Goal: Find specific page/section: Find specific page/section

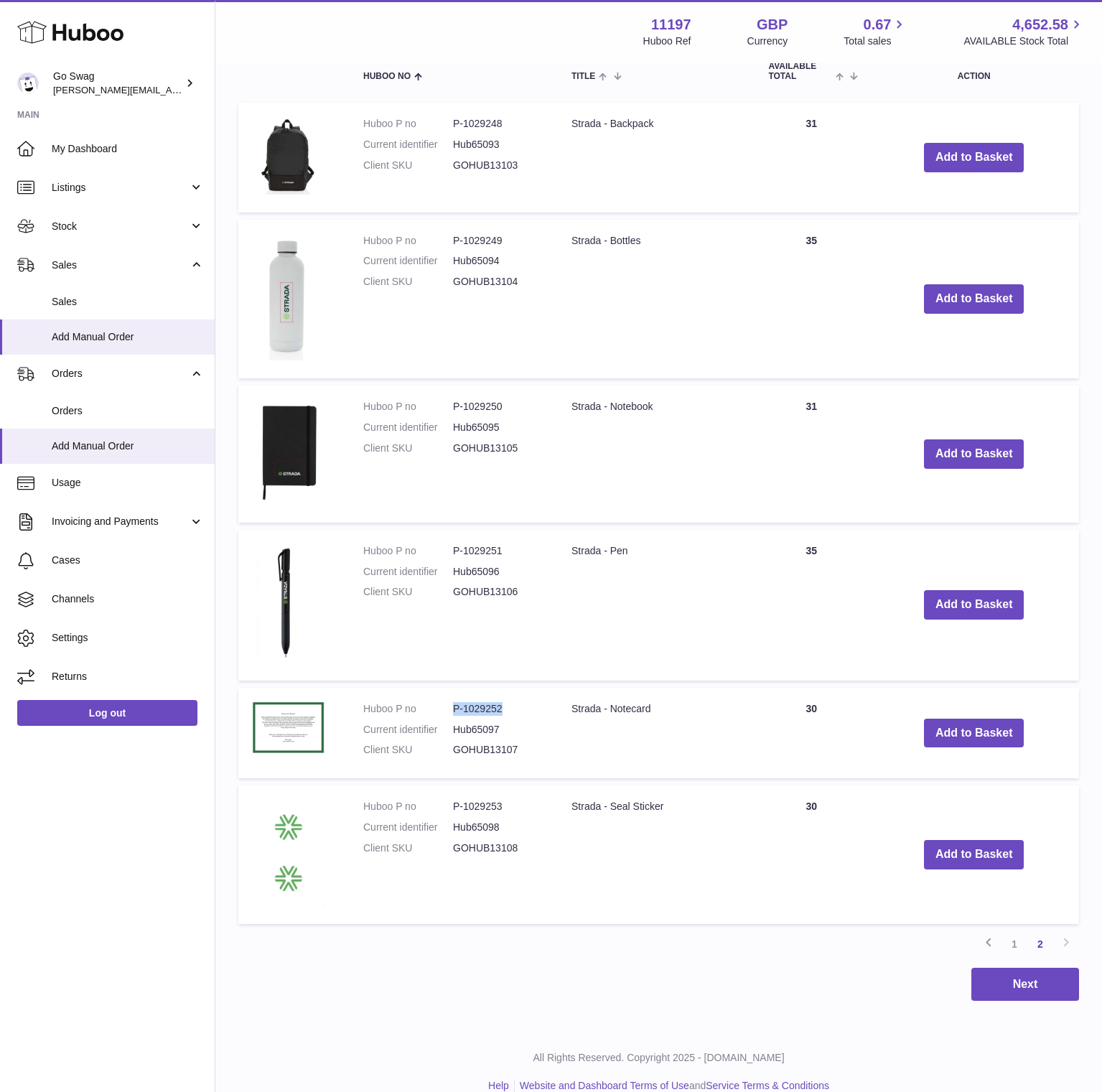
scroll to position [406, 0]
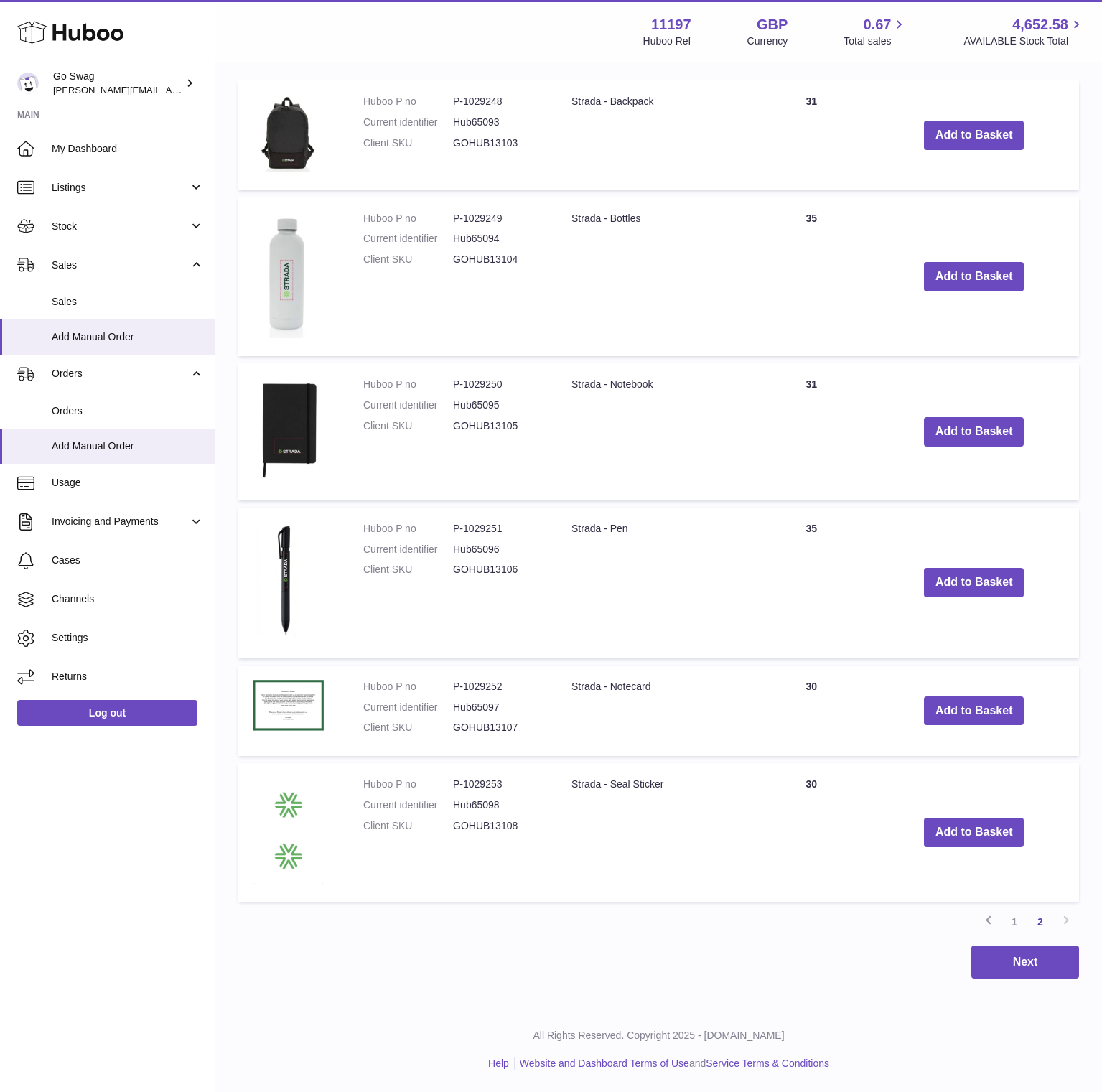
click at [1014, 917] on link "1" at bounding box center [1014, 922] width 26 height 26
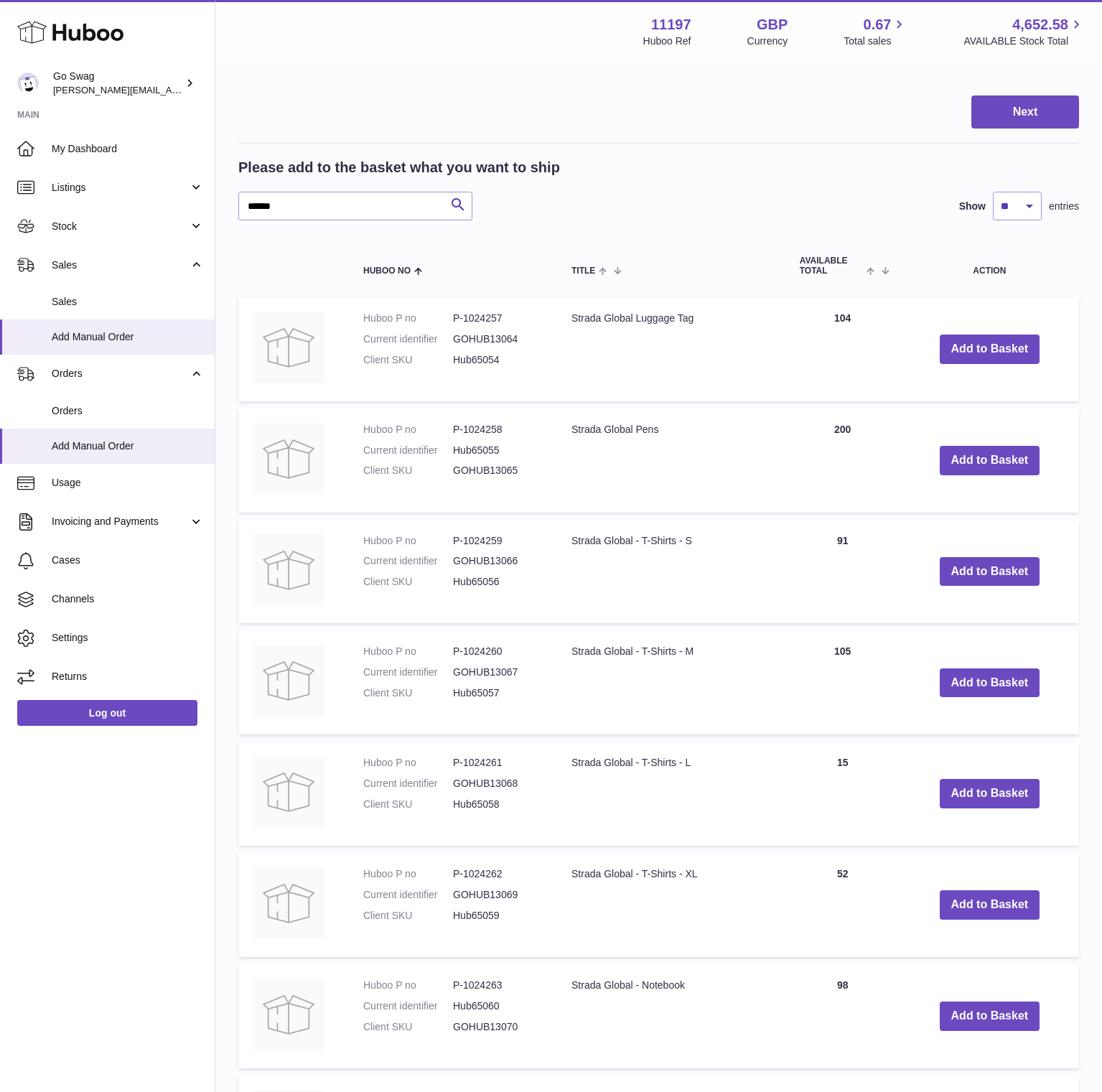
scroll to position [199, 0]
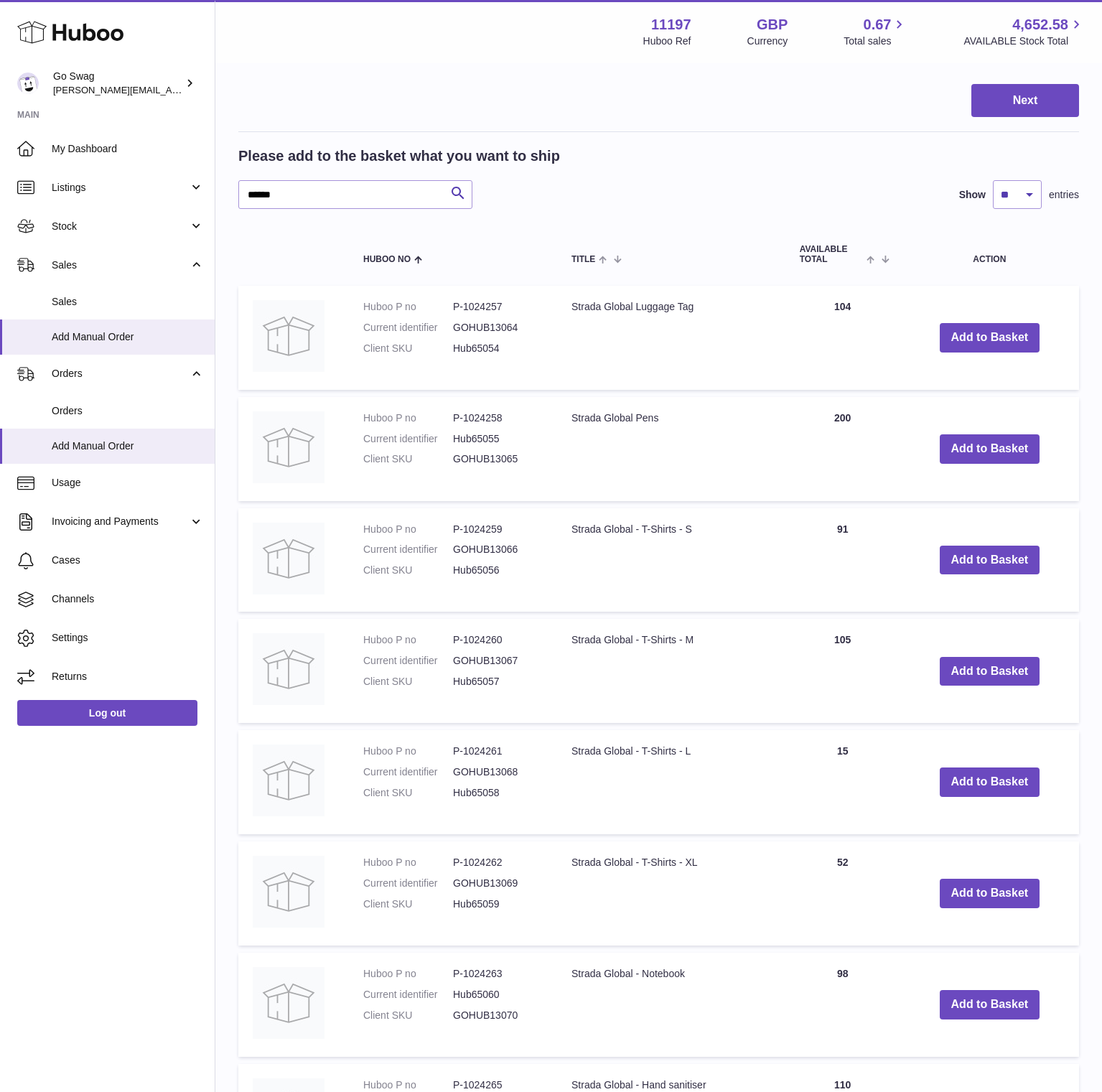
click at [700, 311] on td "Strada Global Luggage Tag" at bounding box center [671, 337] width 228 height 104
drag, startPoint x: 698, startPoint y: 308, endPoint x: 572, endPoint y: 303, distance: 126.1
click at [572, 303] on td "Strada Global Luggage Tag" at bounding box center [671, 337] width 228 height 104
copy td "Strada Global Luggage Tag"
drag, startPoint x: 677, startPoint y: 419, endPoint x: 567, endPoint y: 420, distance: 110.0
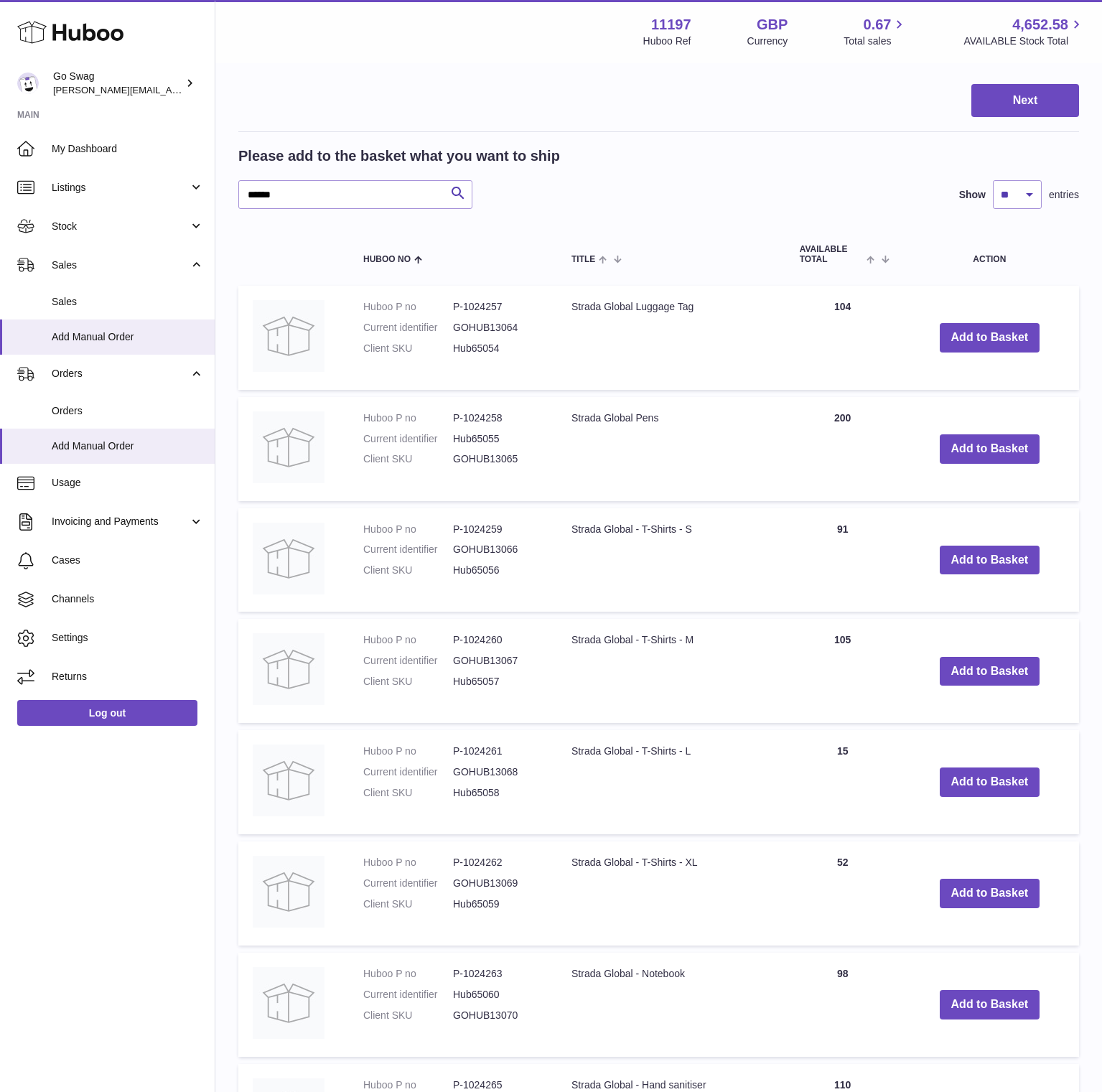
click at [567, 420] on td "Strada Global Pens" at bounding box center [671, 449] width 228 height 104
copy td "Strada Global Pens"
drag, startPoint x: 694, startPoint y: 534, endPoint x: 575, endPoint y: 532, distance: 119.0
click at [575, 532] on td "Strada Global - T-Shirts - S" at bounding box center [671, 560] width 228 height 104
copy td "Strada Global - T-Shirts - S"
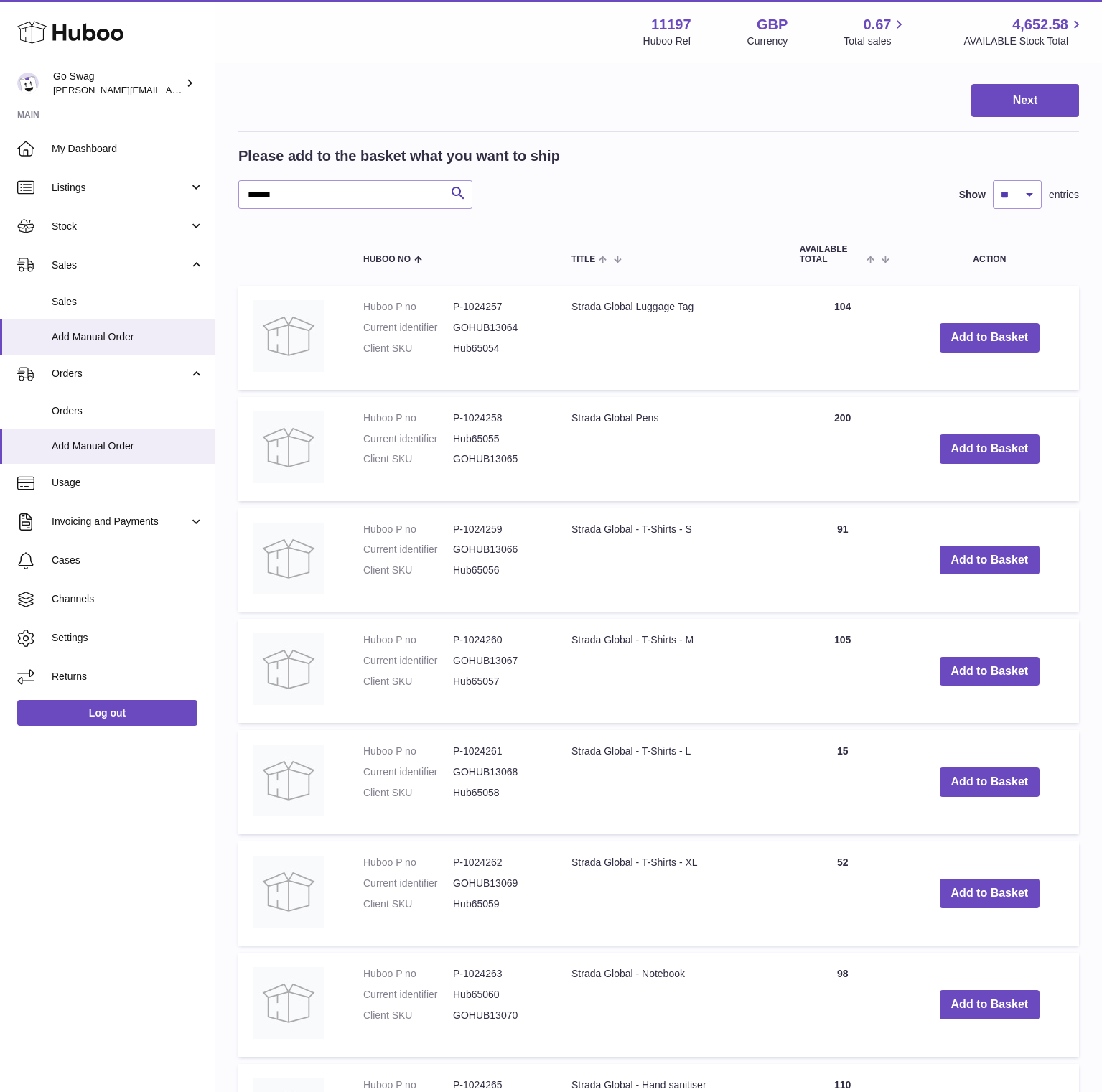
drag, startPoint x: 695, startPoint y: 640, endPoint x: 571, endPoint y: 643, distance: 124.0
click at [571, 643] on td "Strada Global - T-Shirts - M" at bounding box center [671, 671] width 228 height 104
copy td "Strada Global - T-Shirts - M"
drag, startPoint x: 706, startPoint y: 760, endPoint x: 571, endPoint y: 753, distance: 135.2
click at [571, 753] on td "Strada Global - T-Shirts - L" at bounding box center [671, 782] width 228 height 104
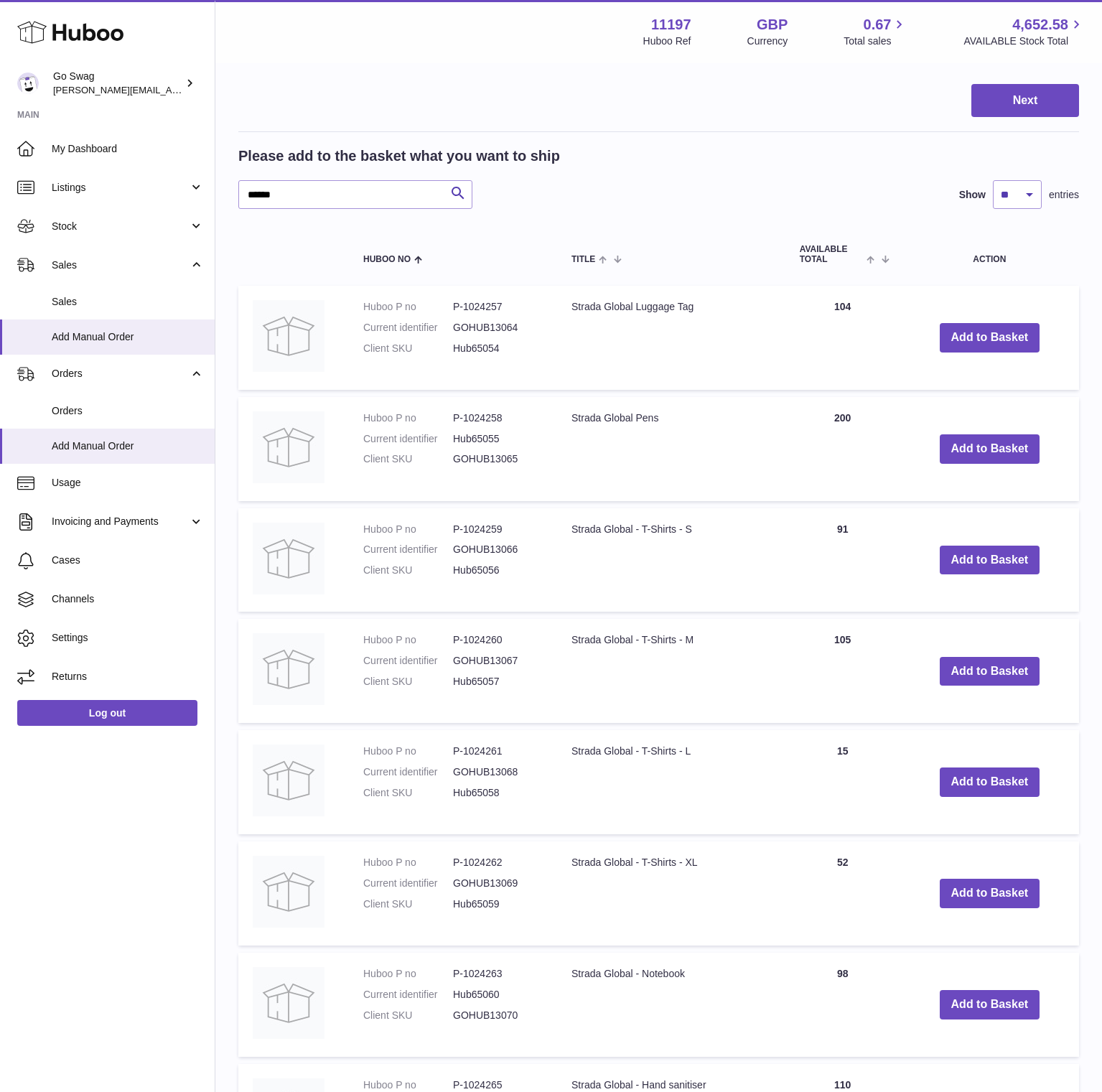
copy td "Strada Global - T-Shirts - L"
drag, startPoint x: 673, startPoint y: 865, endPoint x: 575, endPoint y: 863, distance: 98.0
click at [575, 863] on td "Strada Global - T-Shirts - XL" at bounding box center [671, 894] width 228 height 104
copy td "Strada Global - T-Shirts - XL"
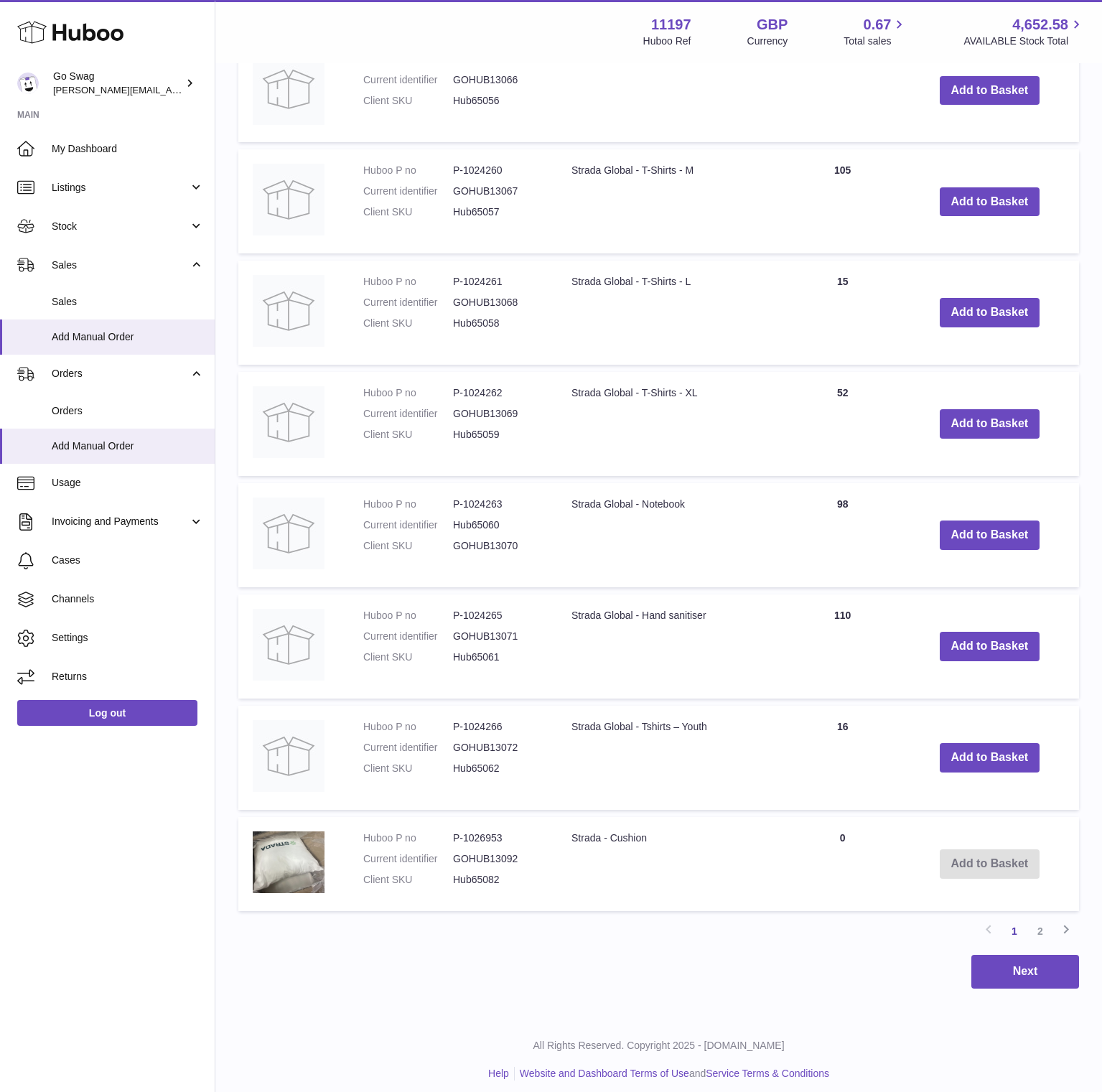
scroll to position [680, 0]
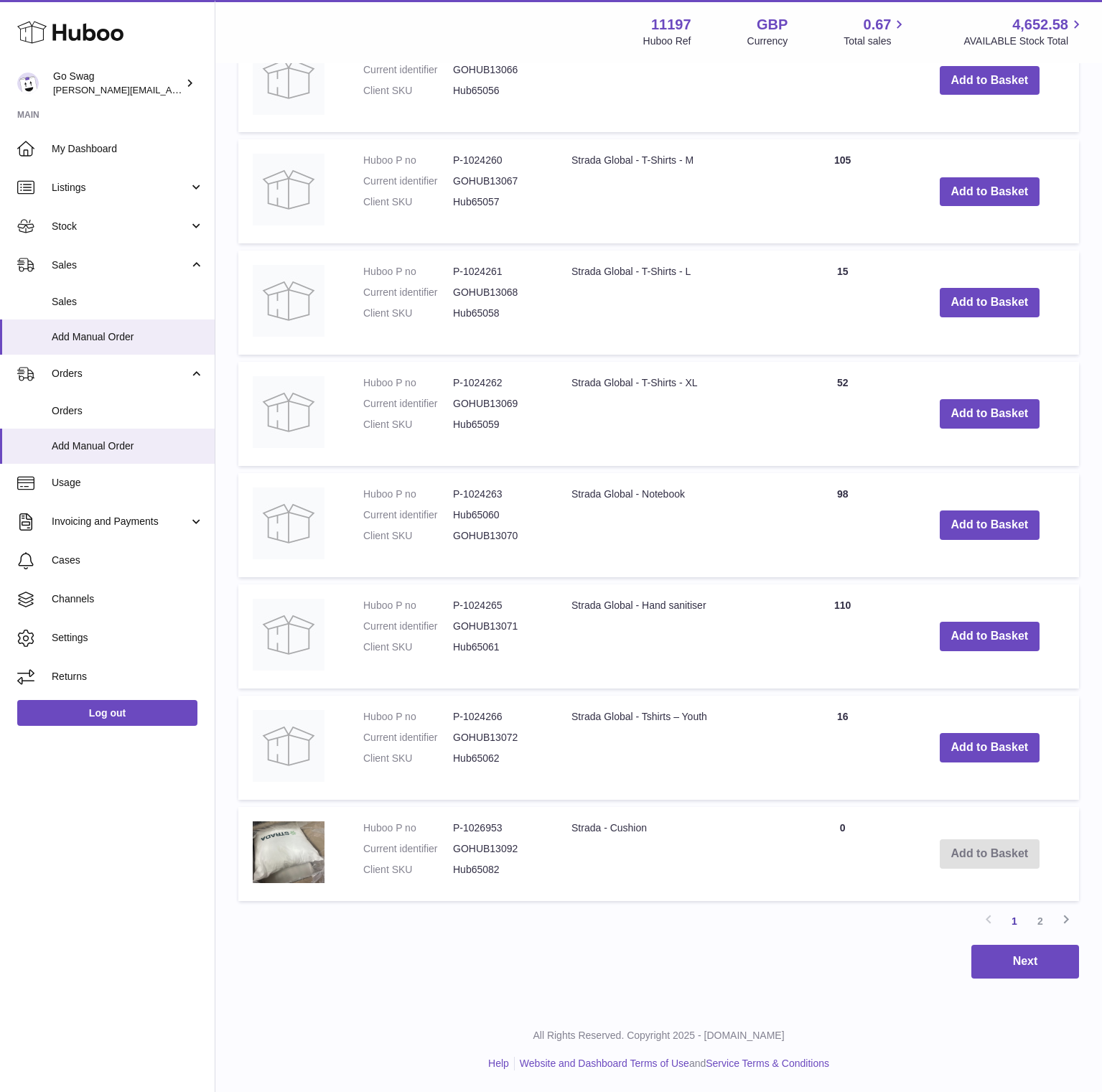
drag, startPoint x: 695, startPoint y: 497, endPoint x: 574, endPoint y: 497, distance: 121.0
click at [574, 497] on td "Strada Global - Notebook" at bounding box center [671, 525] width 228 height 104
copy td "Strada Global - Notebook"
drag, startPoint x: 718, startPoint y: 603, endPoint x: 572, endPoint y: 610, distance: 146.2
click at [572, 610] on td "Strada Global - Hand sanitiser" at bounding box center [671, 636] width 228 height 104
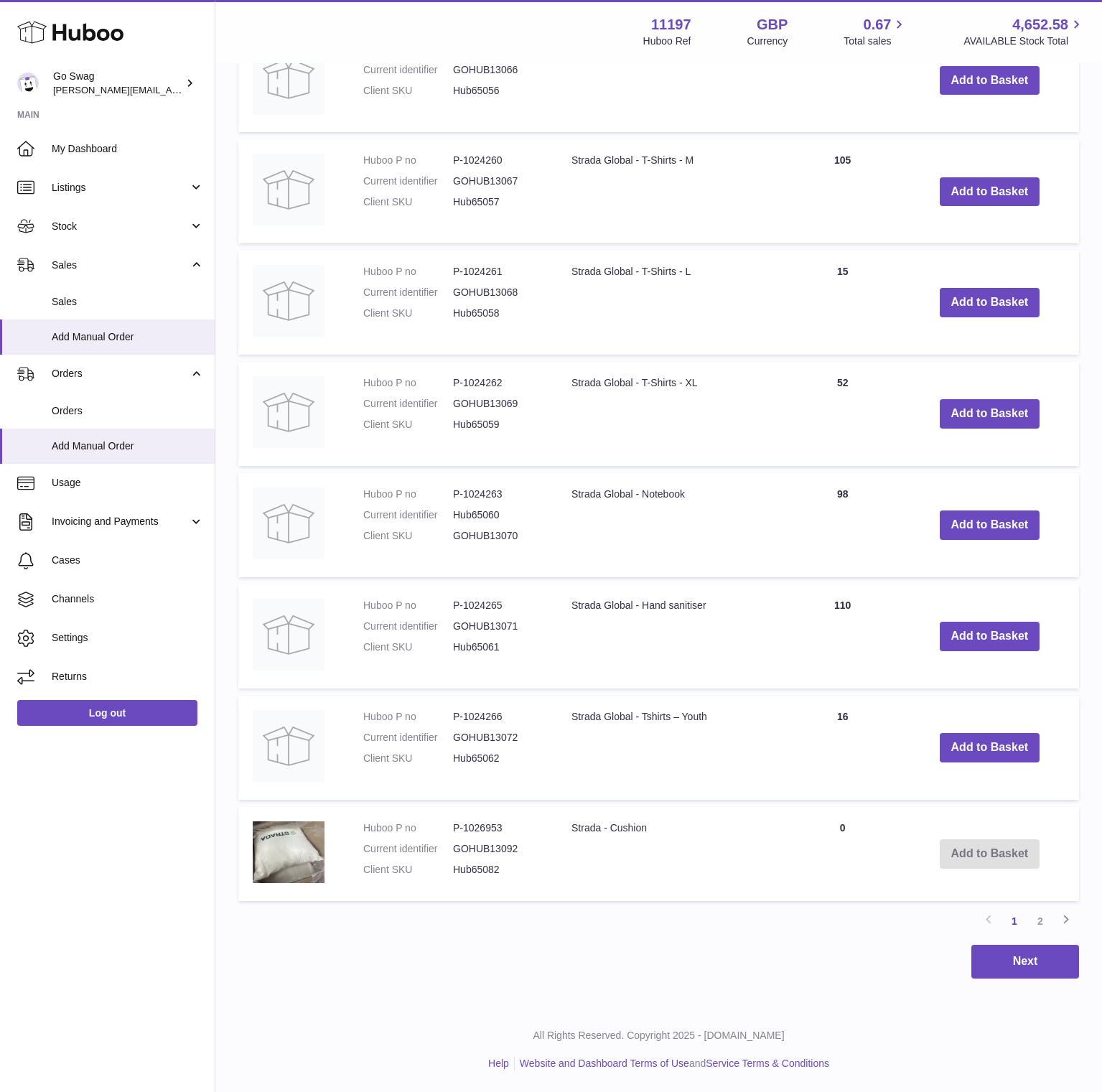
copy td "Strada Global - Hand sanitiser"
drag, startPoint x: 718, startPoint y: 717, endPoint x: 572, endPoint y: 720, distance: 146.0
click at [572, 720] on td "Strada Global - Tshirts – Youth" at bounding box center [671, 748] width 228 height 104
copy td "Strada Global - Tshirts – Youth"
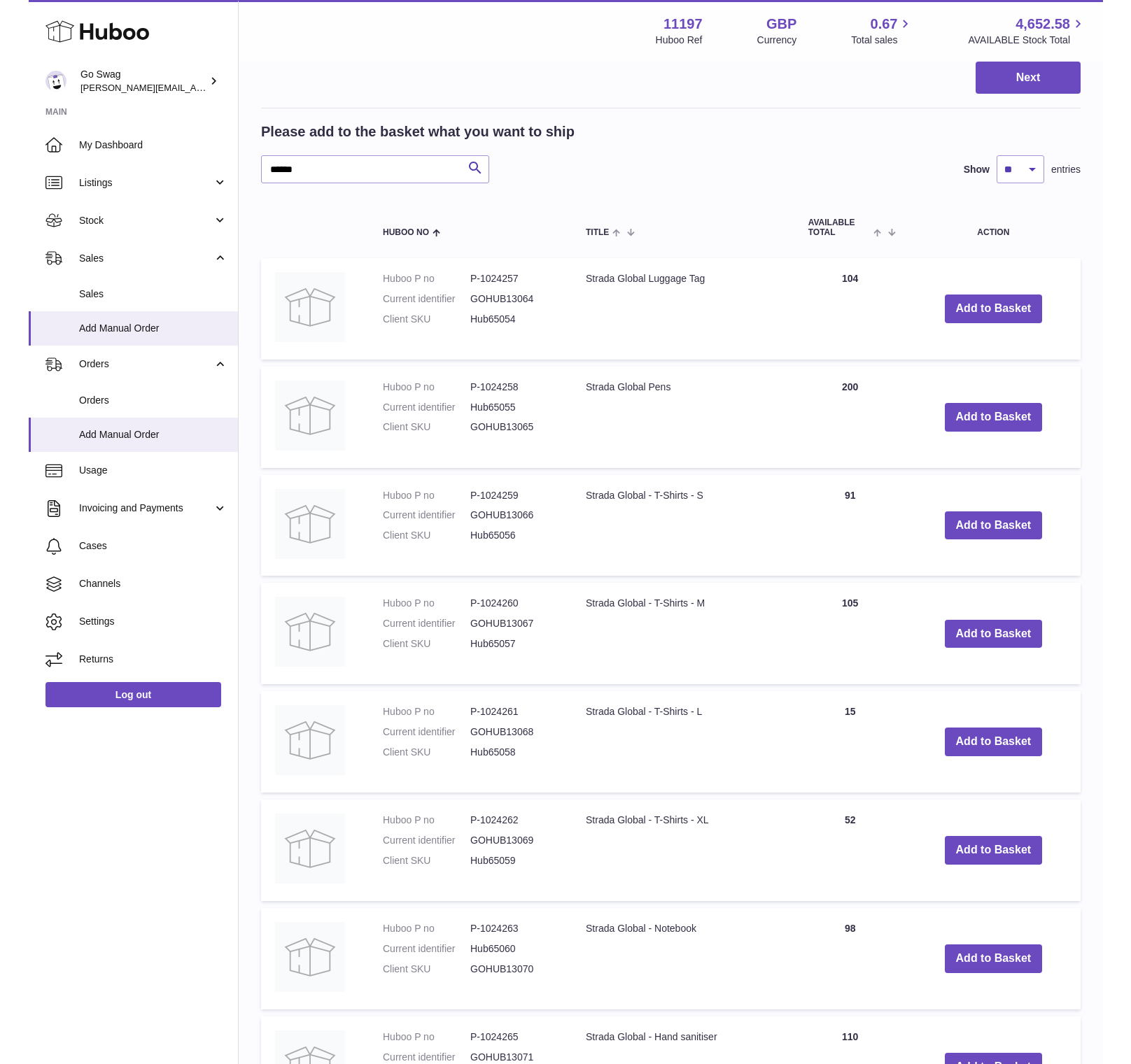
scroll to position [215, 0]
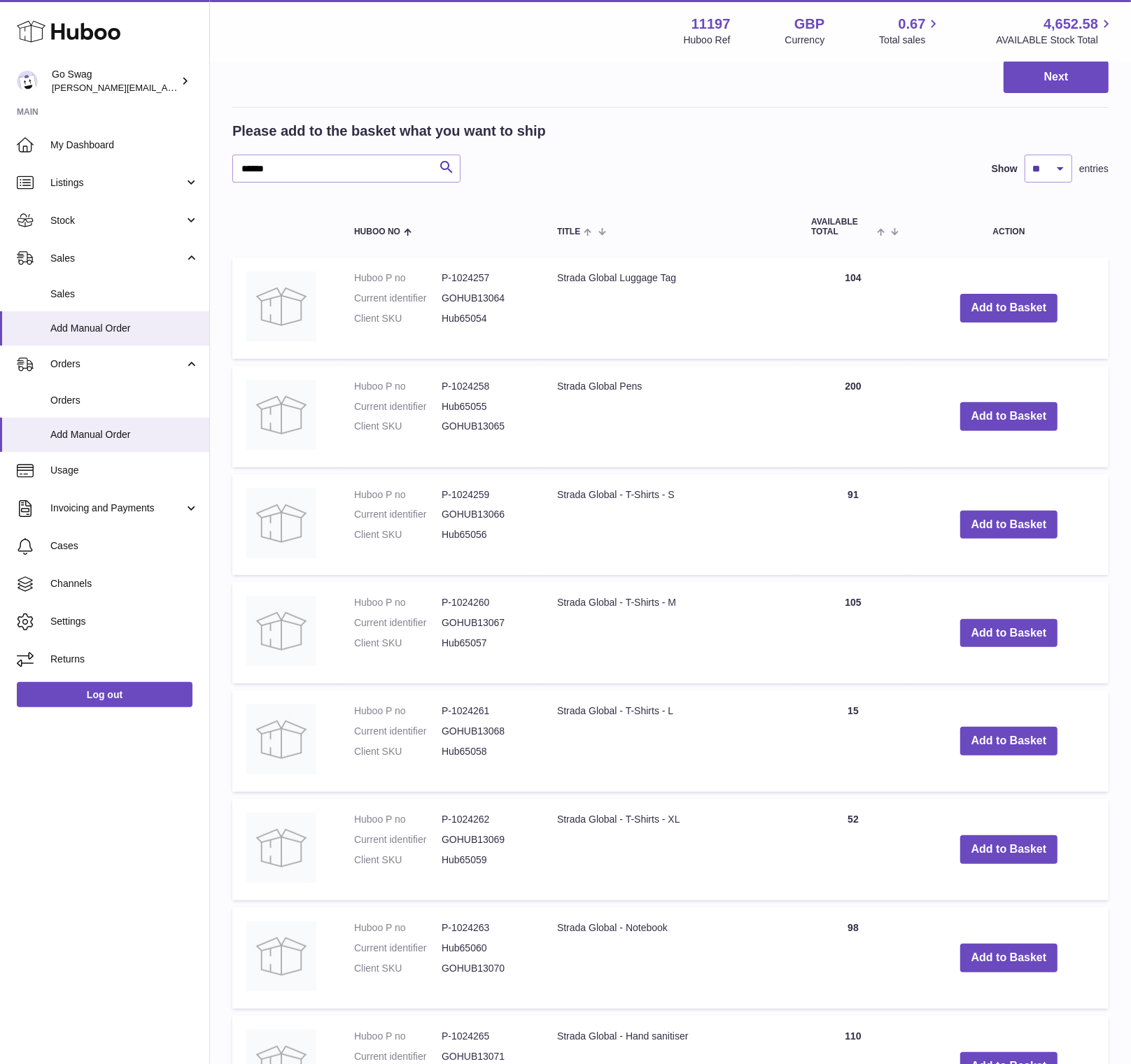
drag, startPoint x: 648, startPoint y: 277, endPoint x: 559, endPoint y: 280, distance: 89.1
click at [559, 280] on td "Strada Global Luggage Tag" at bounding box center [669, 308] width 254 height 101
drag, startPoint x: 493, startPoint y: 277, endPoint x: 436, endPoint y: 277, distance: 57.0
click at [436, 277] on dl "Huboo P no P-1024257 Current identifier GOHUB13064 Client SKU Hub65054" at bounding box center [441, 302] width 175 height 61
copy dl "P-1024257"
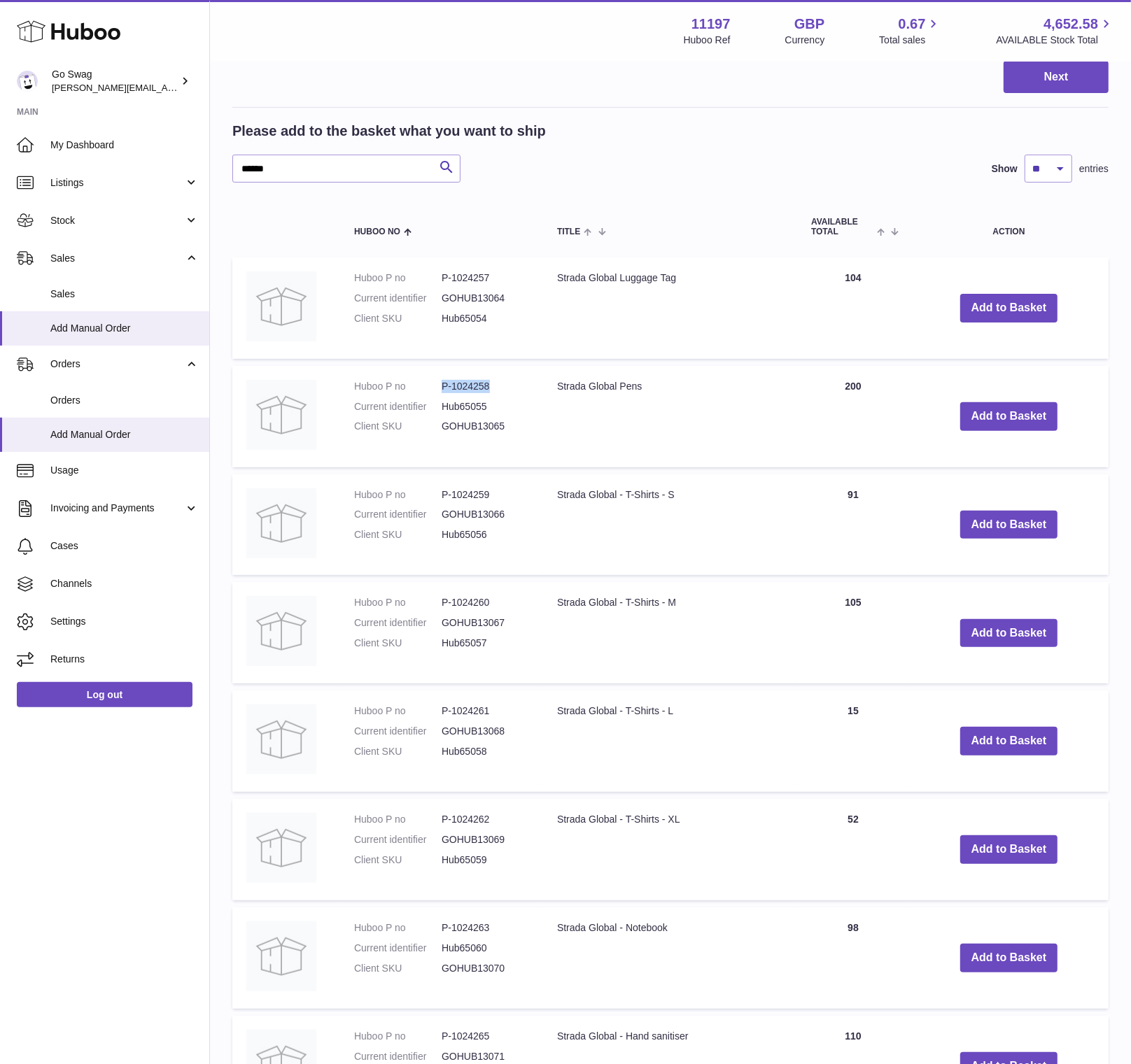
drag, startPoint x: 453, startPoint y: 385, endPoint x: 440, endPoint y: 385, distance: 13.0
click at [440, 385] on dl "Huboo P no P-1024258 Current identifier Hub65055 Client SKU GOHUB13065" at bounding box center [441, 410] width 175 height 61
drag, startPoint x: 496, startPoint y: 495, endPoint x: 440, endPoint y: 490, distance: 56.2
click at [440, 490] on dl "Huboo P no P-1024259 Current identifier GOHUB13066 Client SKU Hub65056" at bounding box center [441, 519] width 175 height 61
drag, startPoint x: 501, startPoint y: 602, endPoint x: 439, endPoint y: 600, distance: 62.0
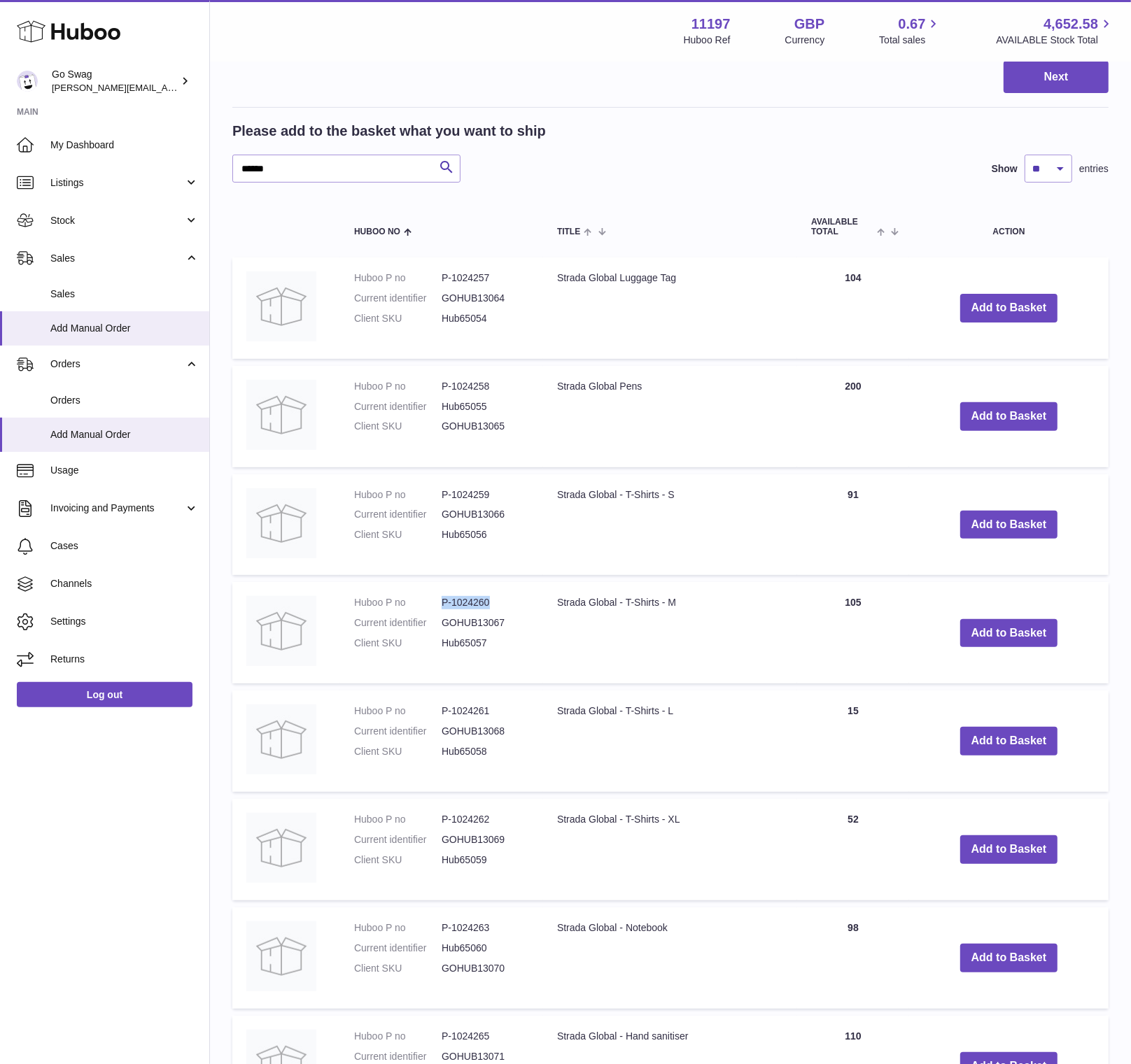
click at [439, 600] on dl "Huboo P no P-1024260 Current identifier GOHUB13067 Client SKU Hub65057" at bounding box center [441, 627] width 175 height 61
drag, startPoint x: 499, startPoint y: 717, endPoint x: 439, endPoint y: 714, distance: 60.1
click at [439, 714] on dl "Huboo P no P-1024261 Current identifier GOHUB13068 Client SKU Hub65058" at bounding box center [441, 735] width 175 height 61
click at [477, 714] on dd "P-1024261" at bounding box center [485, 711] width 88 height 13
drag, startPoint x: 493, startPoint y: 713, endPoint x: 443, endPoint y: 714, distance: 50.0
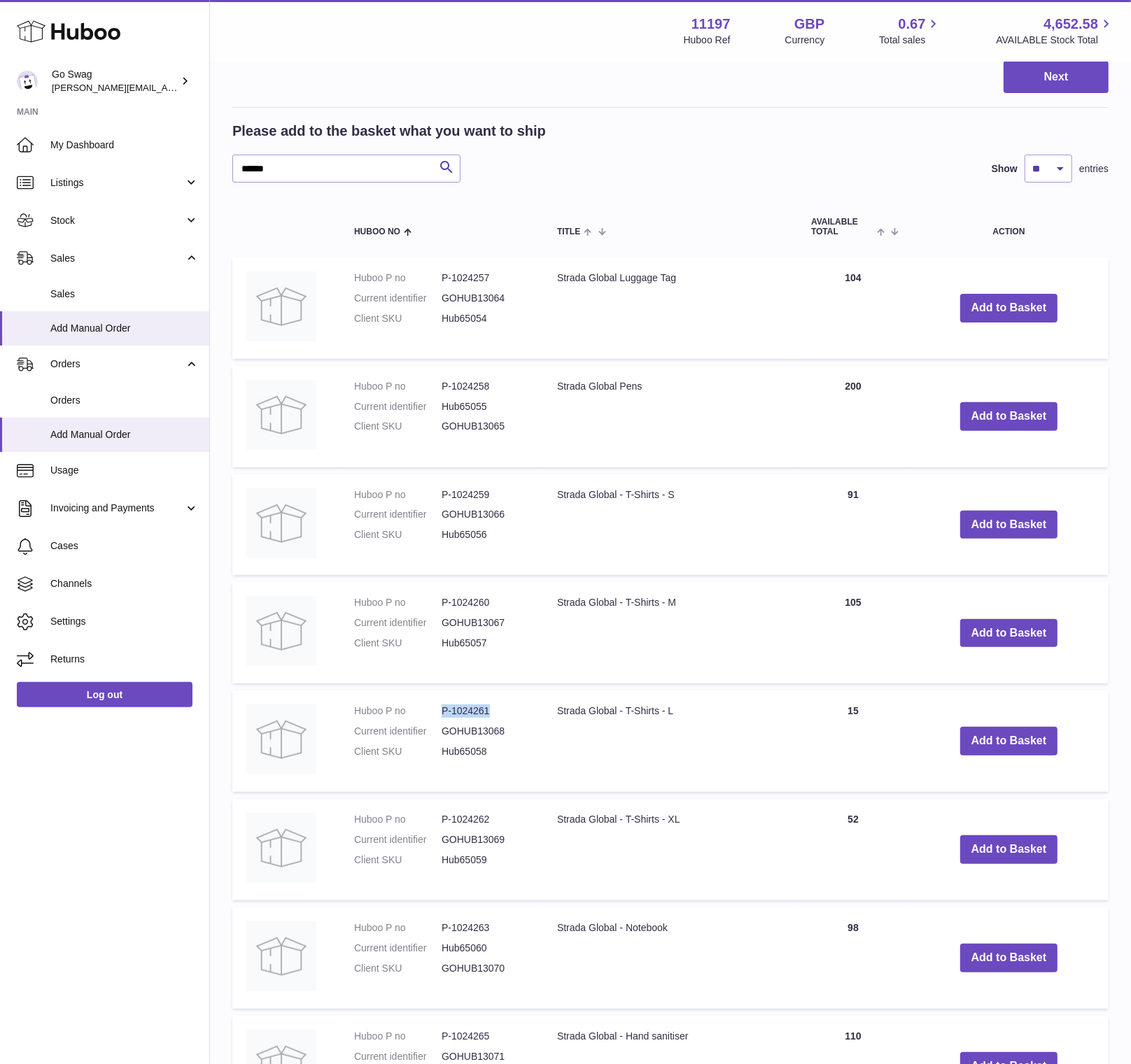
click at [443, 714] on dd "P-1024261" at bounding box center [485, 711] width 88 height 13
click at [498, 823] on dd "P-1024262" at bounding box center [485, 819] width 88 height 13
drag, startPoint x: 496, startPoint y: 823, endPoint x: 441, endPoint y: 824, distance: 55.0
click at [441, 824] on dd "P-1024262" at bounding box center [485, 819] width 88 height 13
drag, startPoint x: 496, startPoint y: 929, endPoint x: 442, endPoint y: 932, distance: 54.1
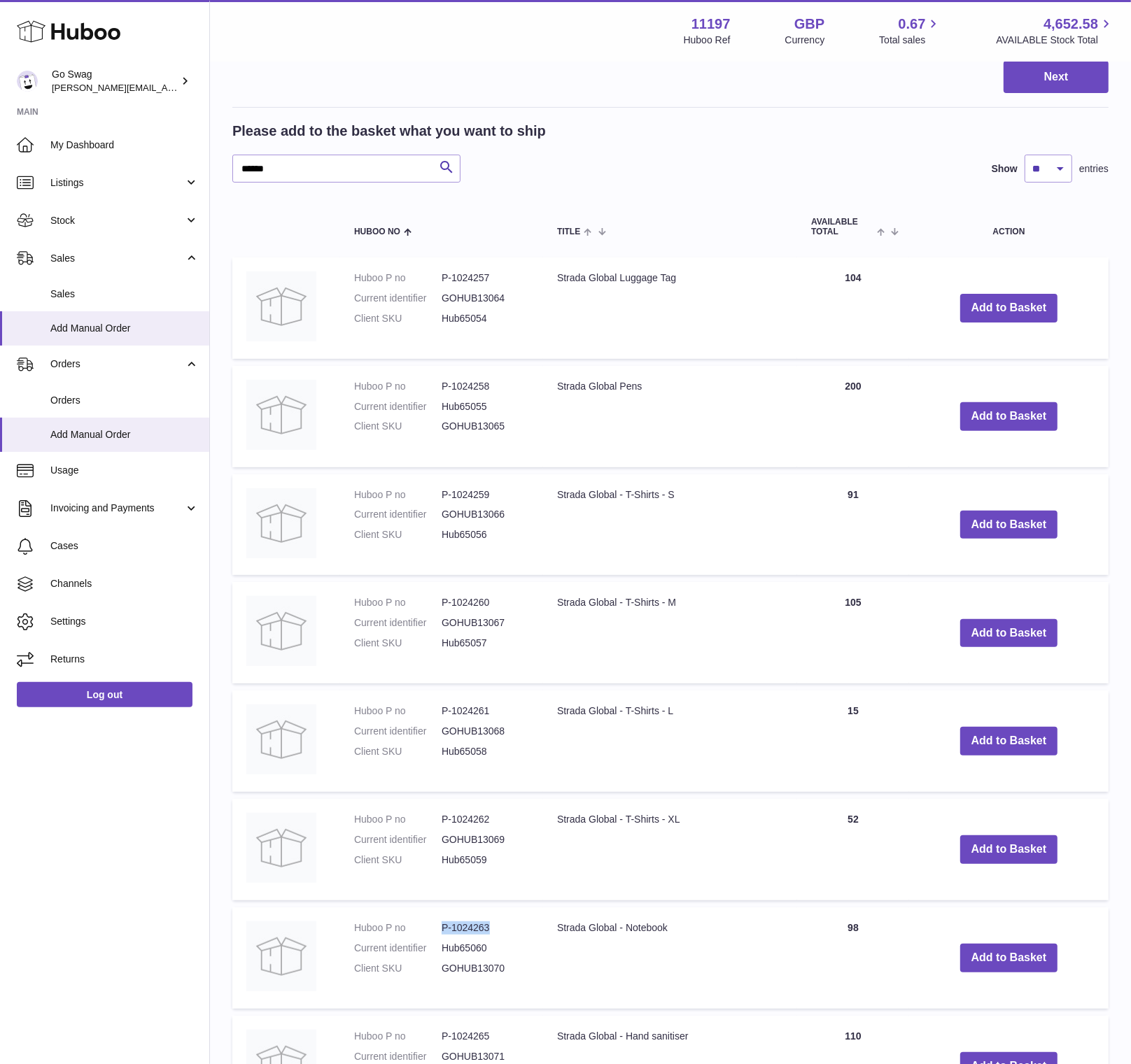
click at [442, 932] on dd "P-1024263" at bounding box center [485, 928] width 88 height 13
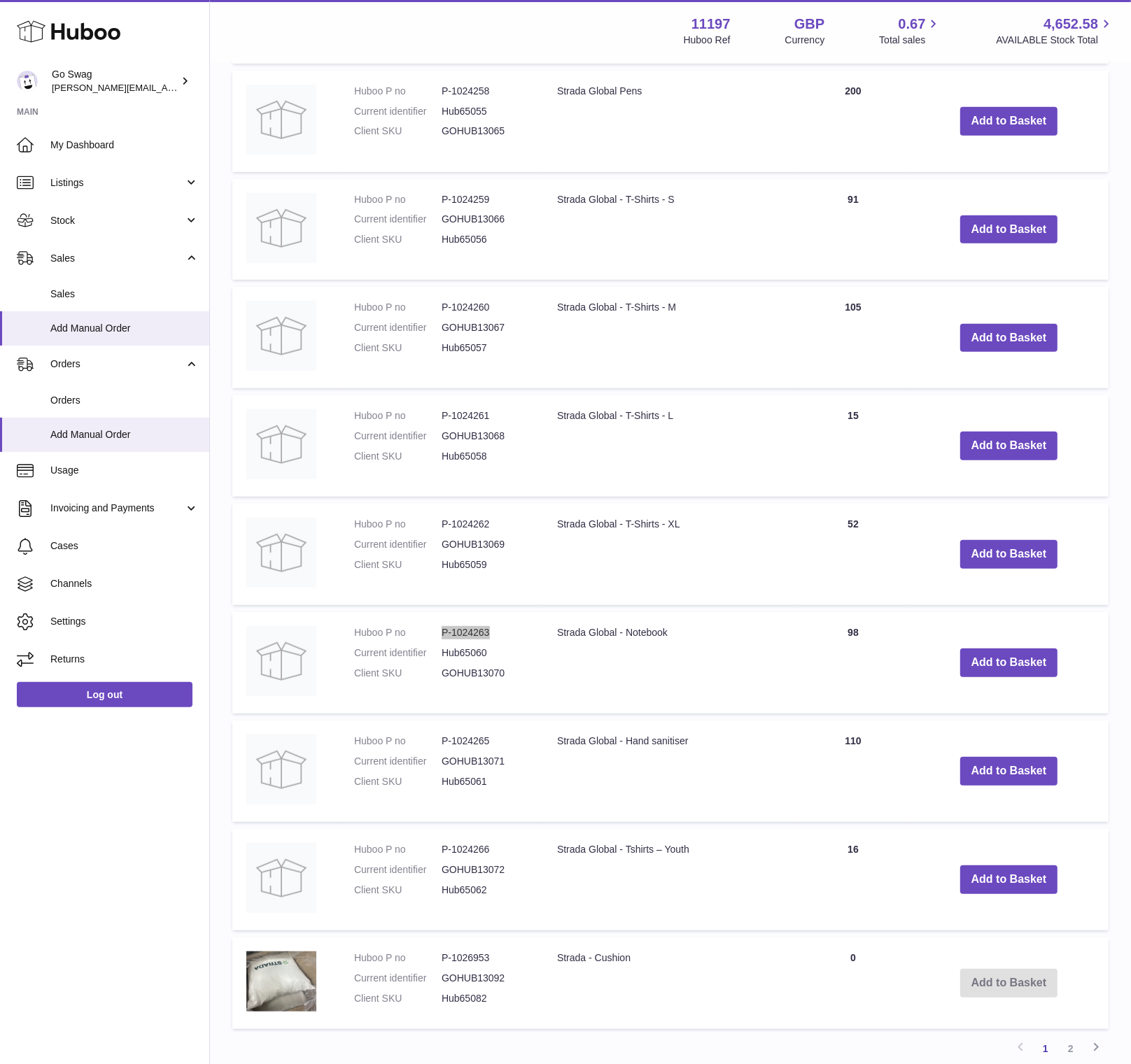
scroll to position [663, 0]
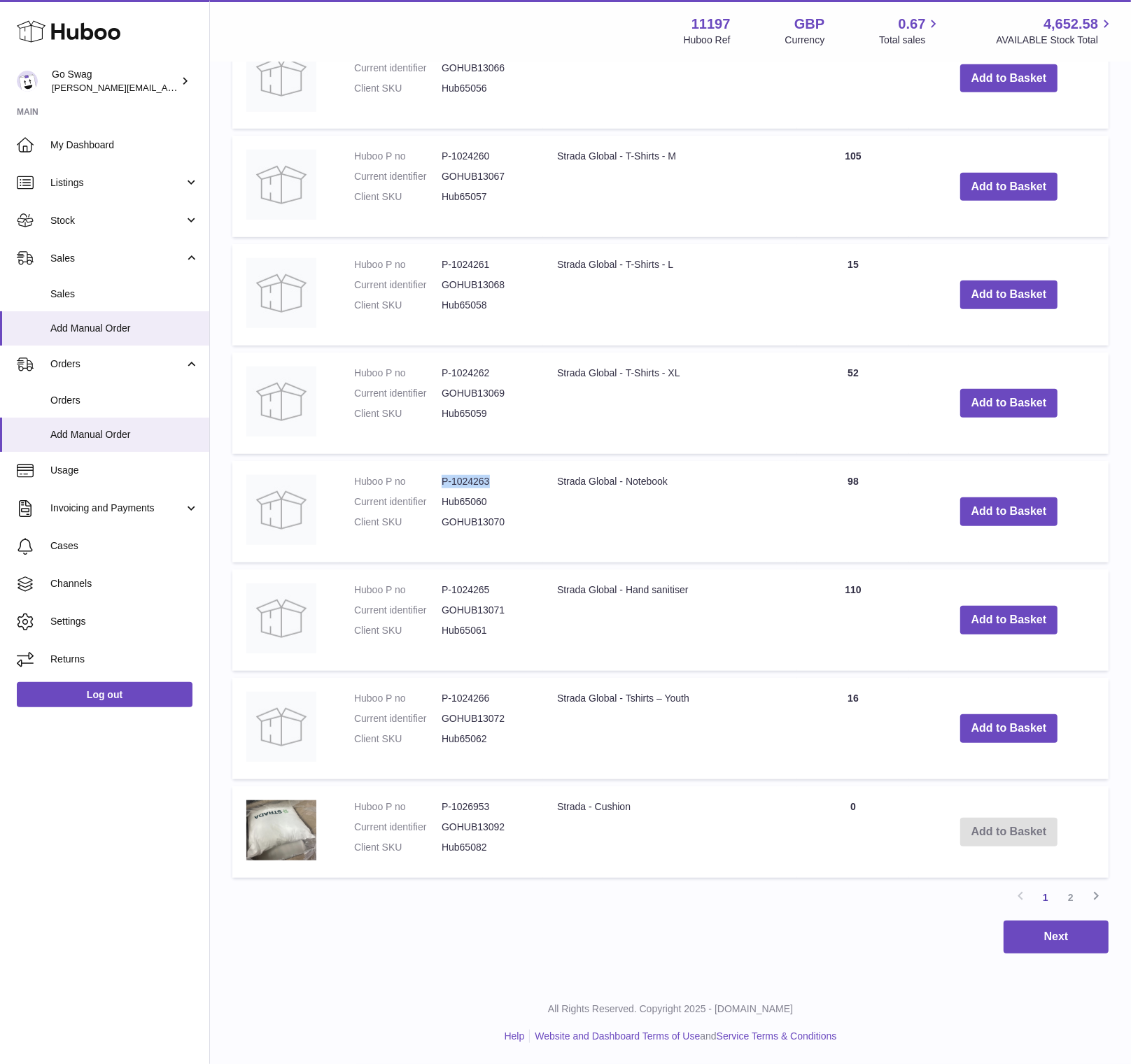
click at [501, 594] on dd "P-1024265" at bounding box center [485, 590] width 88 height 13
drag, startPoint x: 498, startPoint y: 593, endPoint x: 441, endPoint y: 595, distance: 57.0
click at [441, 595] on dd "P-1024265" at bounding box center [485, 590] width 88 height 13
drag, startPoint x: 489, startPoint y: 700, endPoint x: 441, endPoint y: 700, distance: 48.0
click at [441, 700] on dd "P-1024266" at bounding box center [485, 698] width 88 height 13
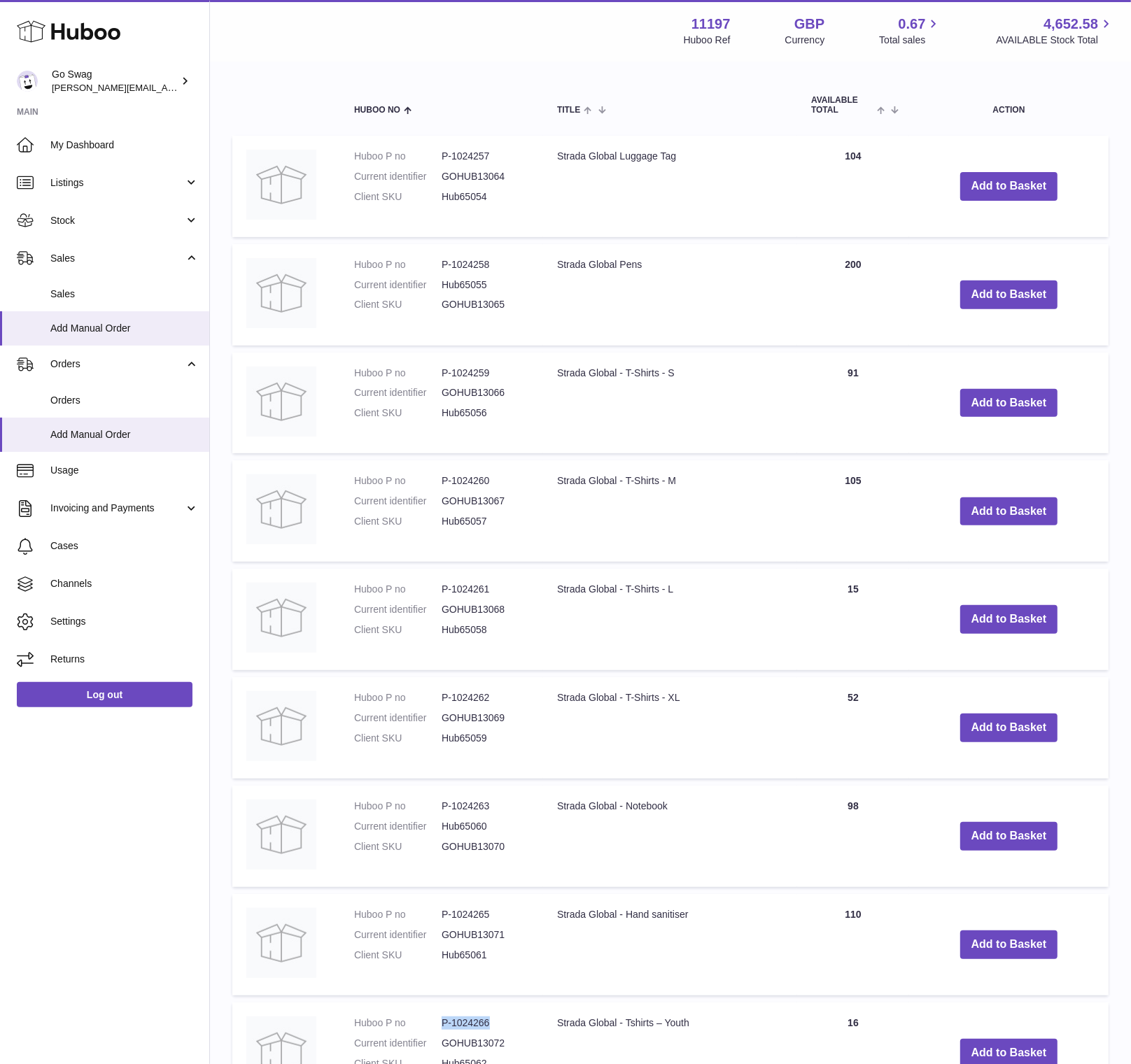
scroll to position [0, 0]
